Goal: Check status: Check status

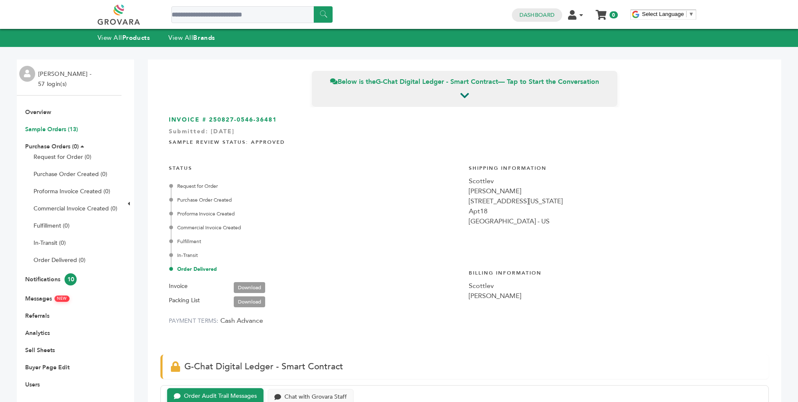
click at [62, 127] on link "Sample Orders (13)" at bounding box center [51, 129] width 53 height 8
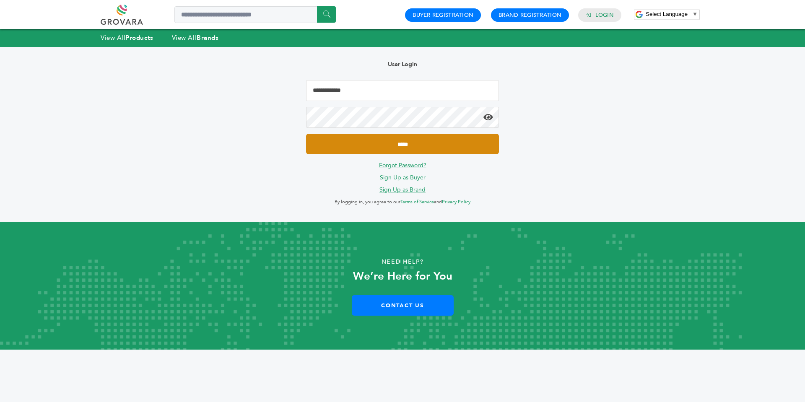
type input "**********"
click at [356, 145] on input "*****" at bounding box center [402, 144] width 193 height 21
